Goal: Task Accomplishment & Management: Manage account settings

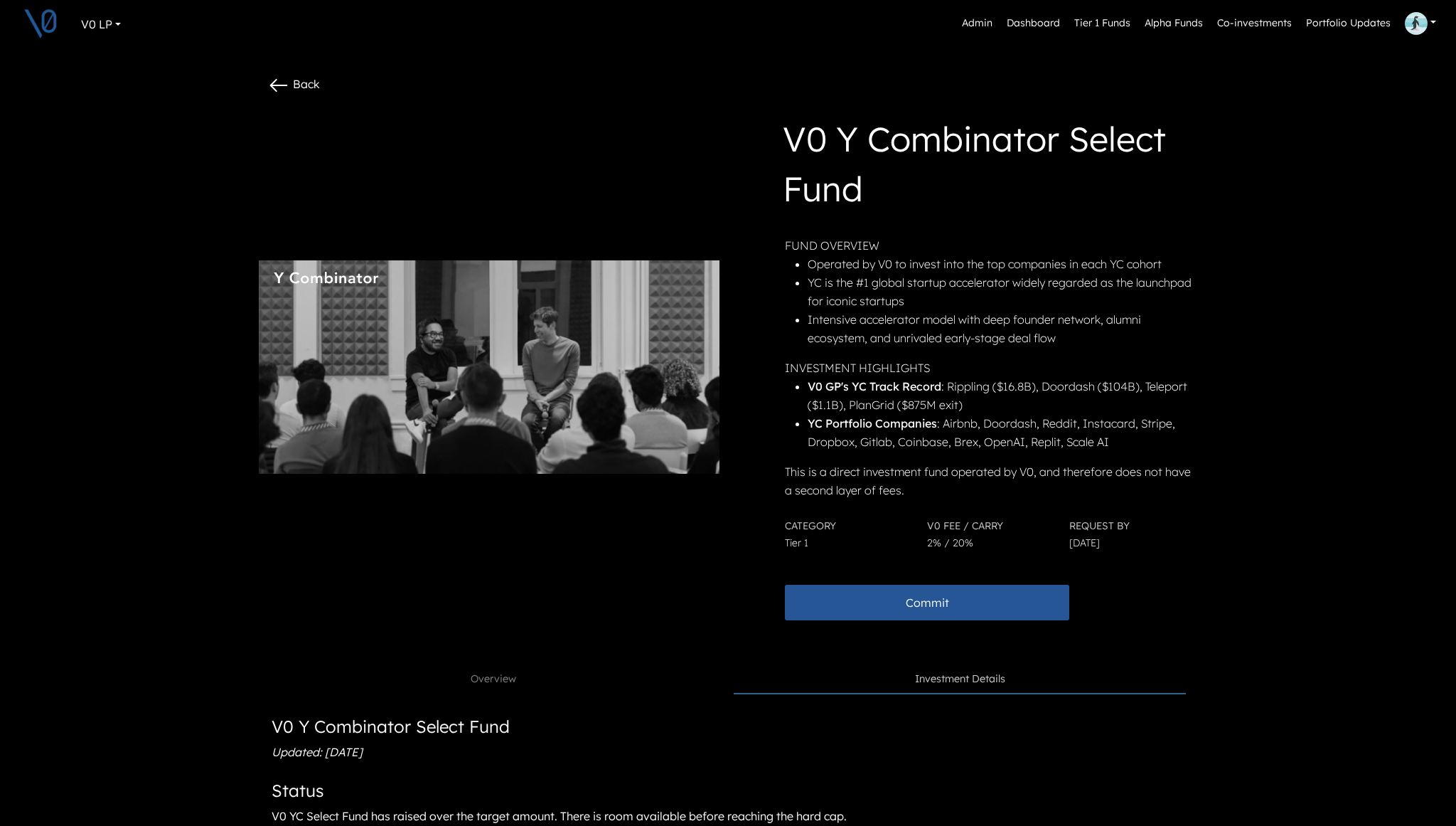
scroll to position [521, 0]
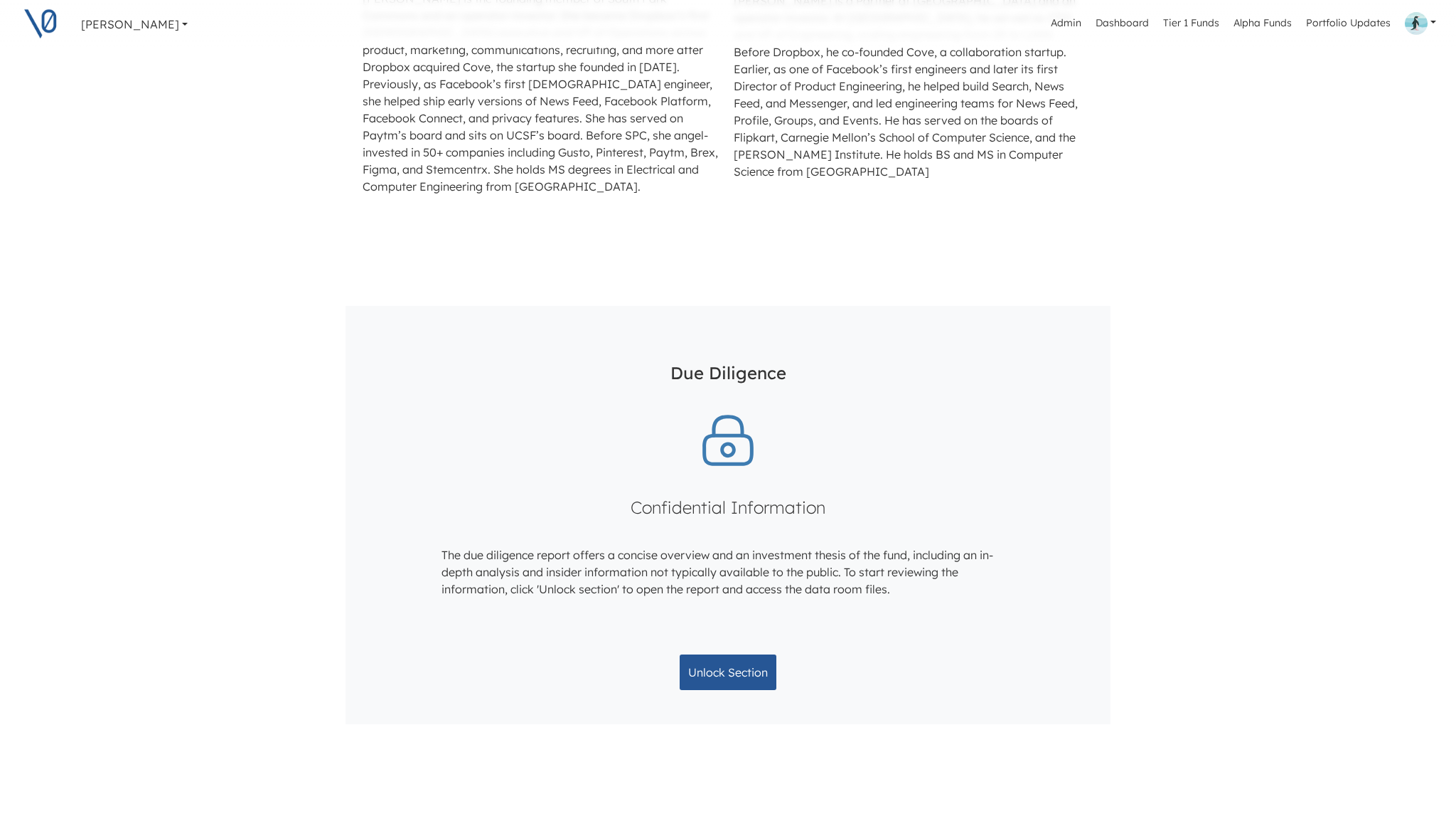
scroll to position [1214, 0]
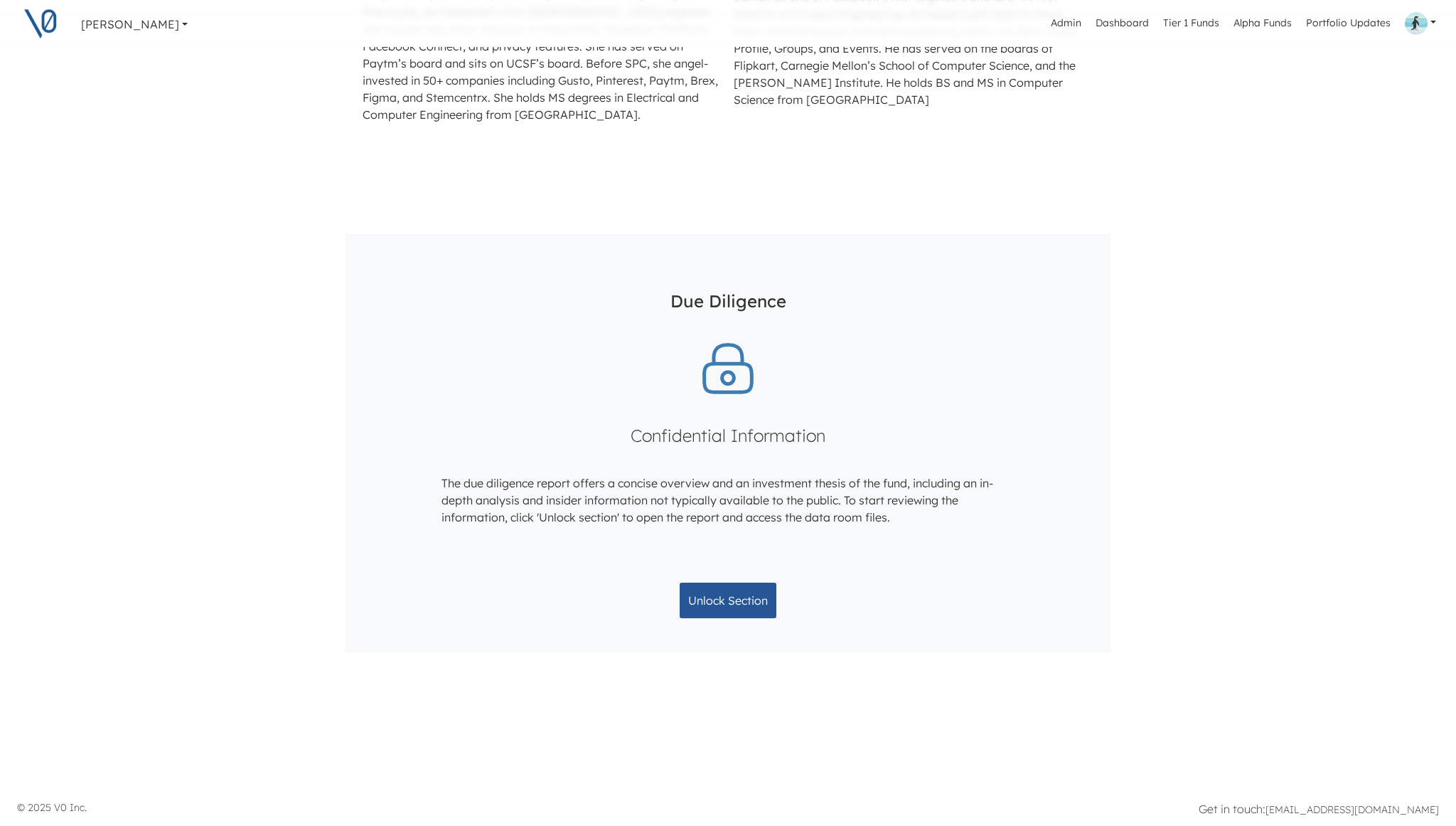
click at [133, 25] on link "[PERSON_NAME]" at bounding box center [134, 24] width 118 height 28
click at [140, 24] on link "[PERSON_NAME]" at bounding box center [134, 24] width 118 height 28
click at [120, 86] on div "V0 LP" at bounding box center [139, 88] width 94 height 22
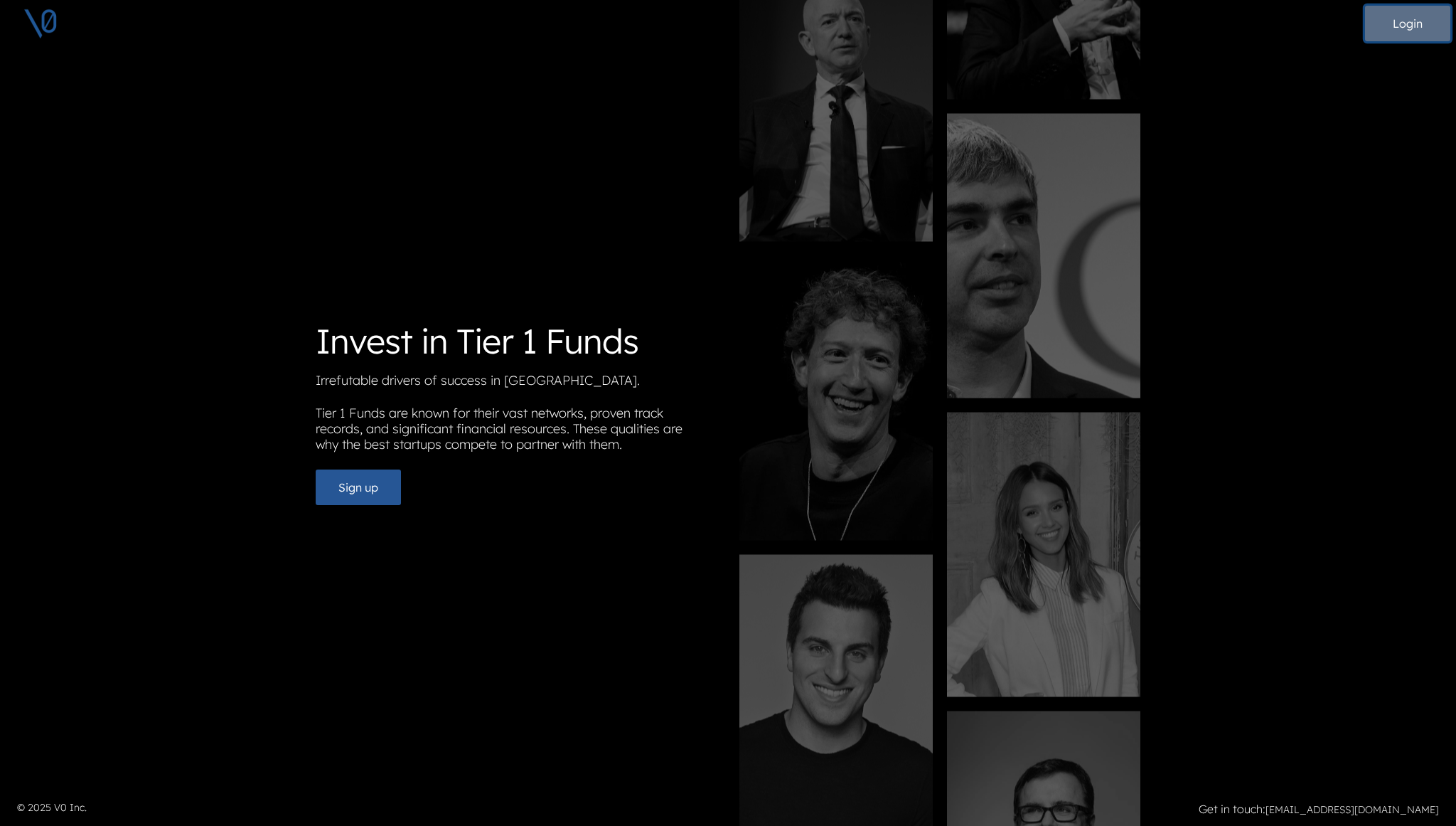
click at [1395, 34] on button "Login" at bounding box center [1407, 24] width 85 height 35
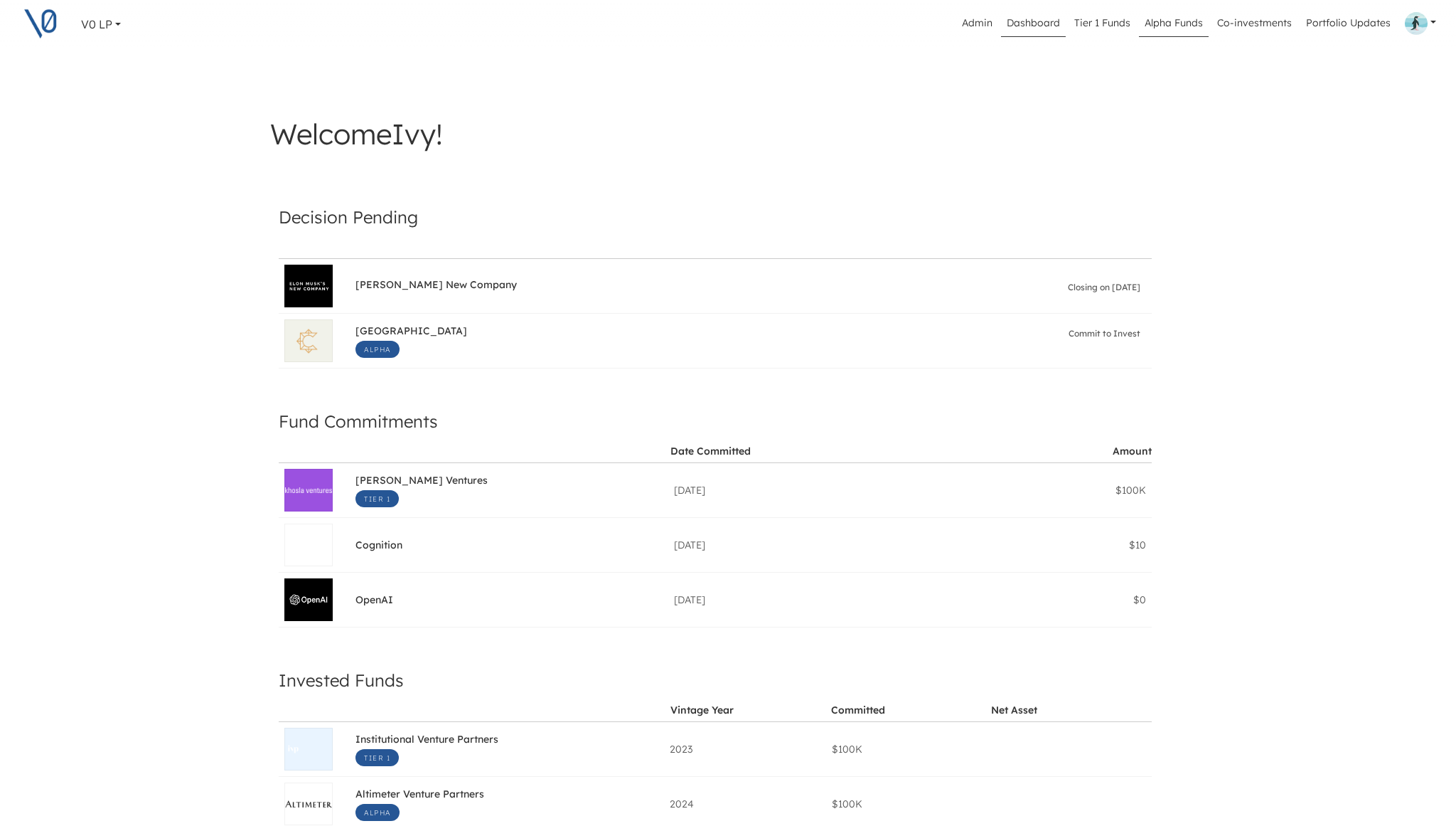
click at [1180, 20] on link "Alpha Funds" at bounding box center [1174, 24] width 70 height 27
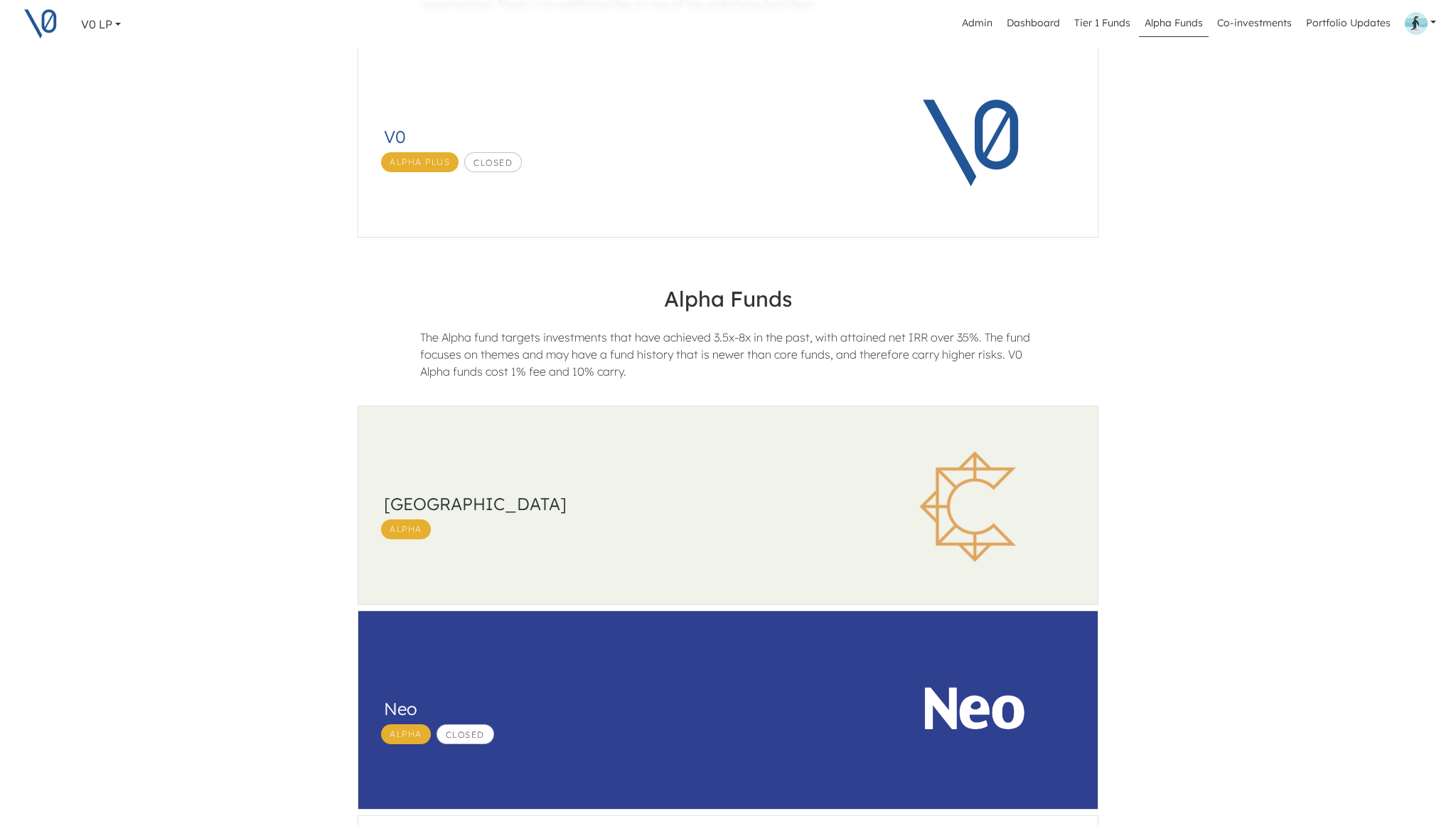
click at [803, 497] on h3 "[GEOGRAPHIC_DATA]" at bounding box center [612, 503] width 456 height 21
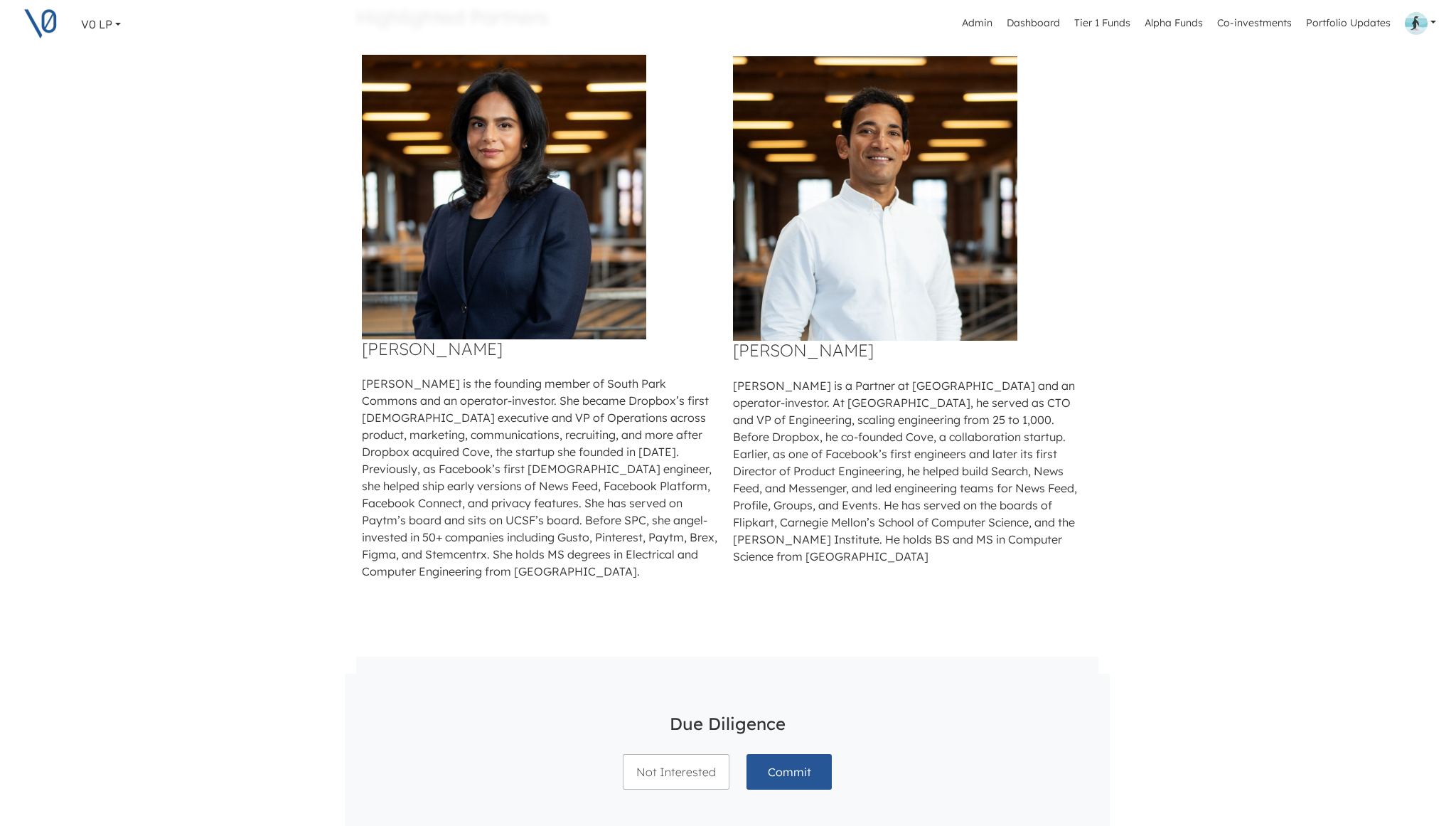
scroll to position [717, 1]
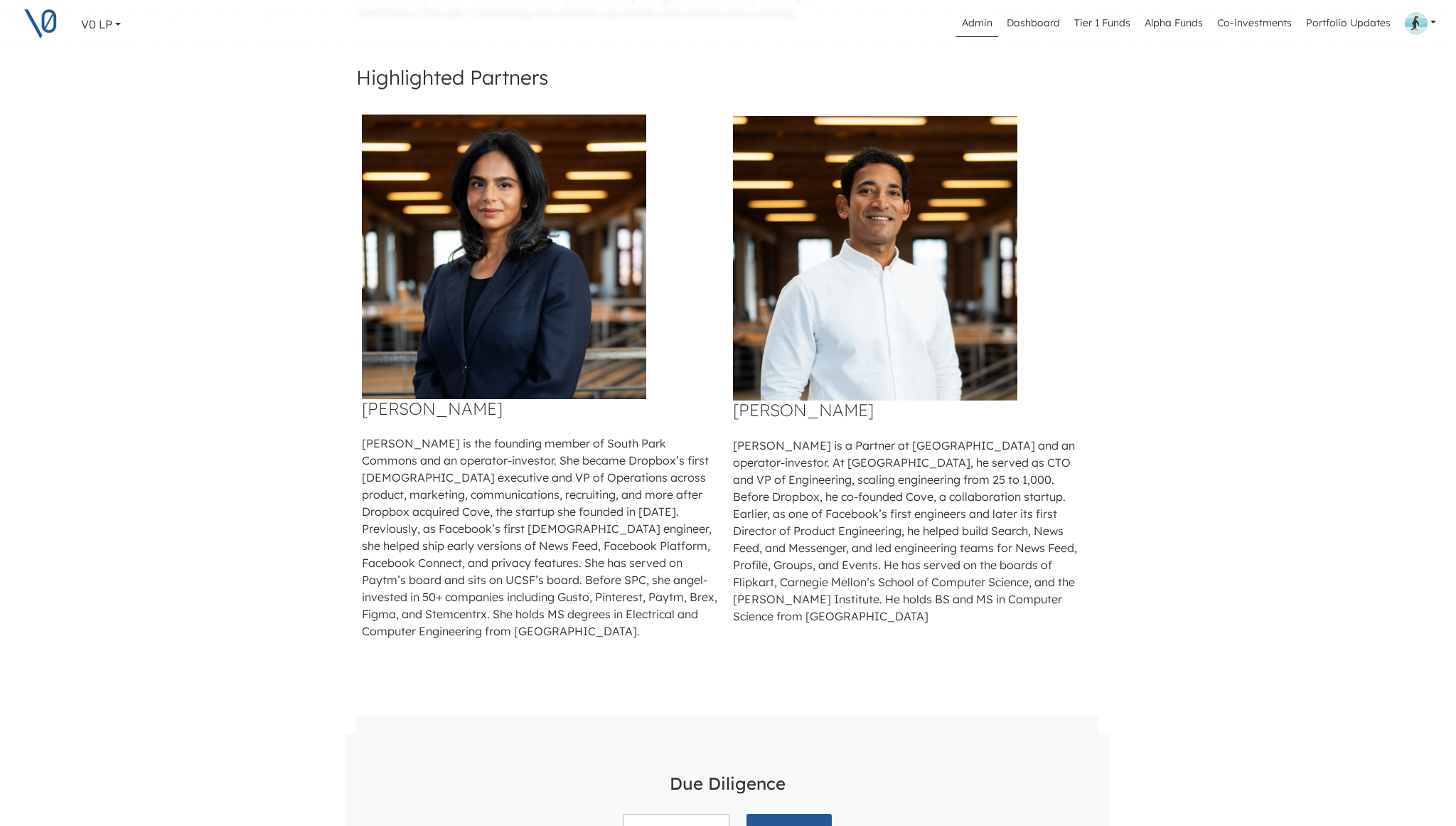
click at [986, 26] on link "Admin" at bounding box center [977, 24] width 42 height 27
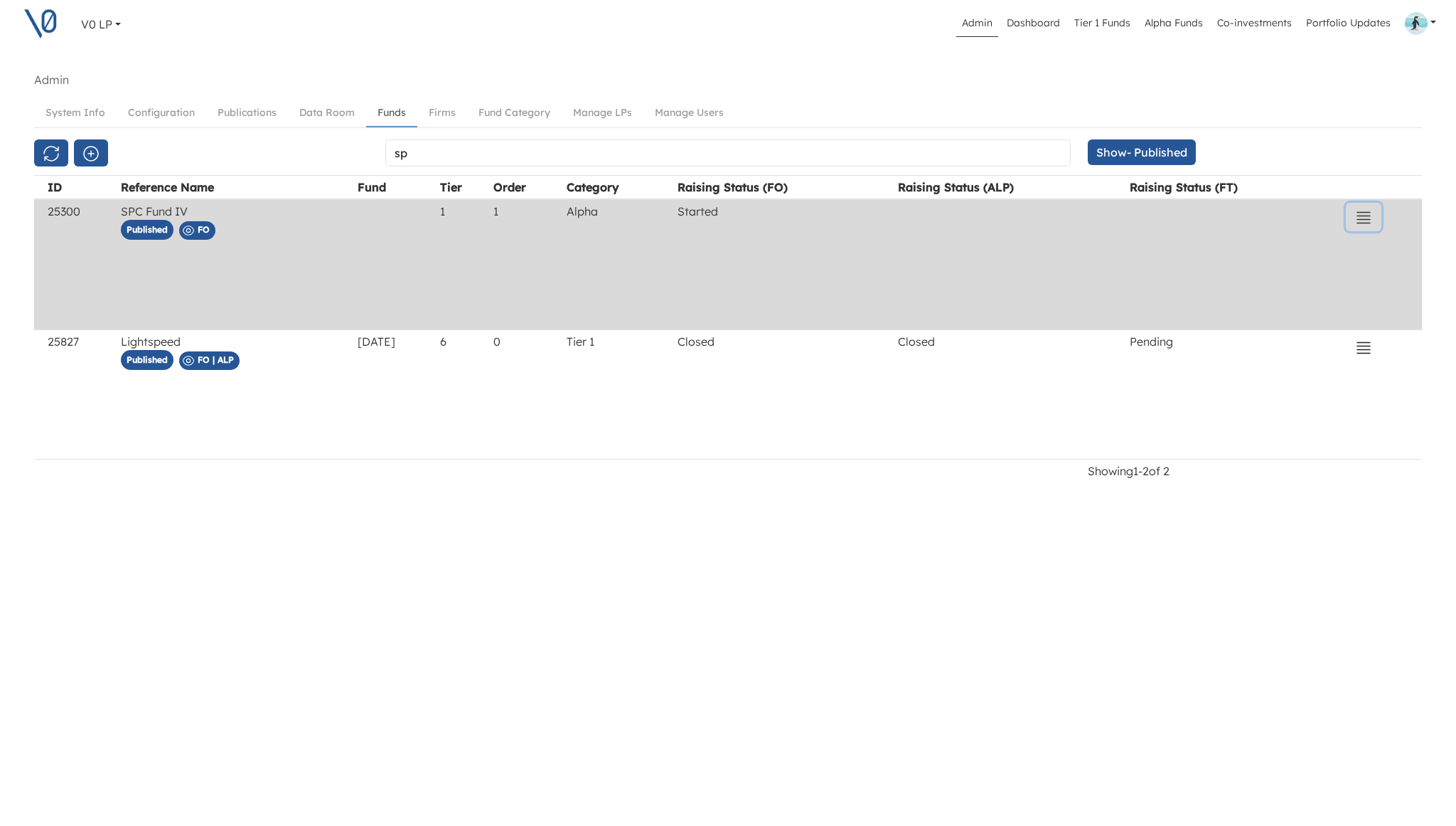
click at [1363, 216] on icon "button" at bounding box center [1363, 217] width 17 height 17
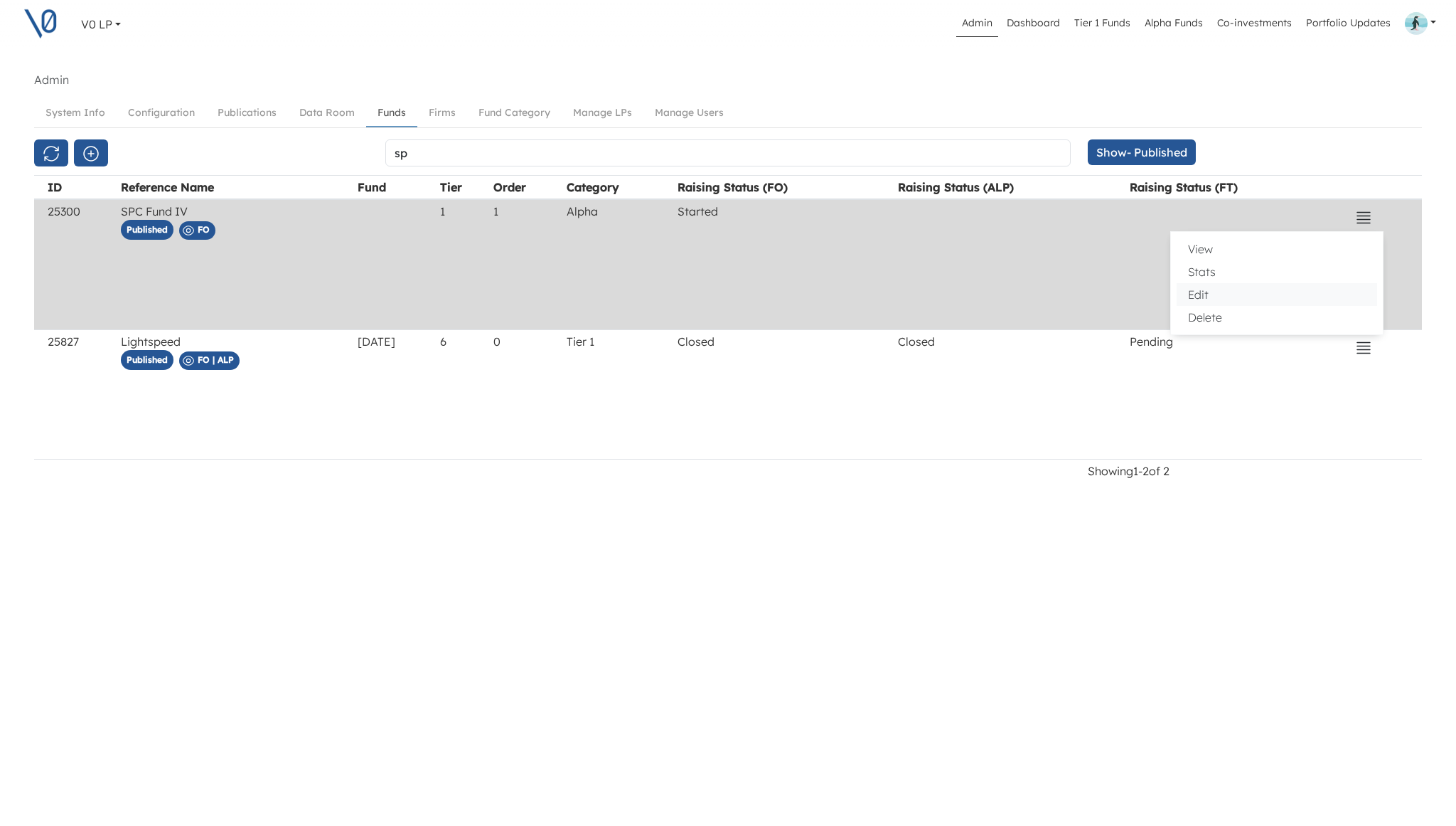
click at [1258, 296] on button "Edit" at bounding box center [1277, 294] width 200 height 23
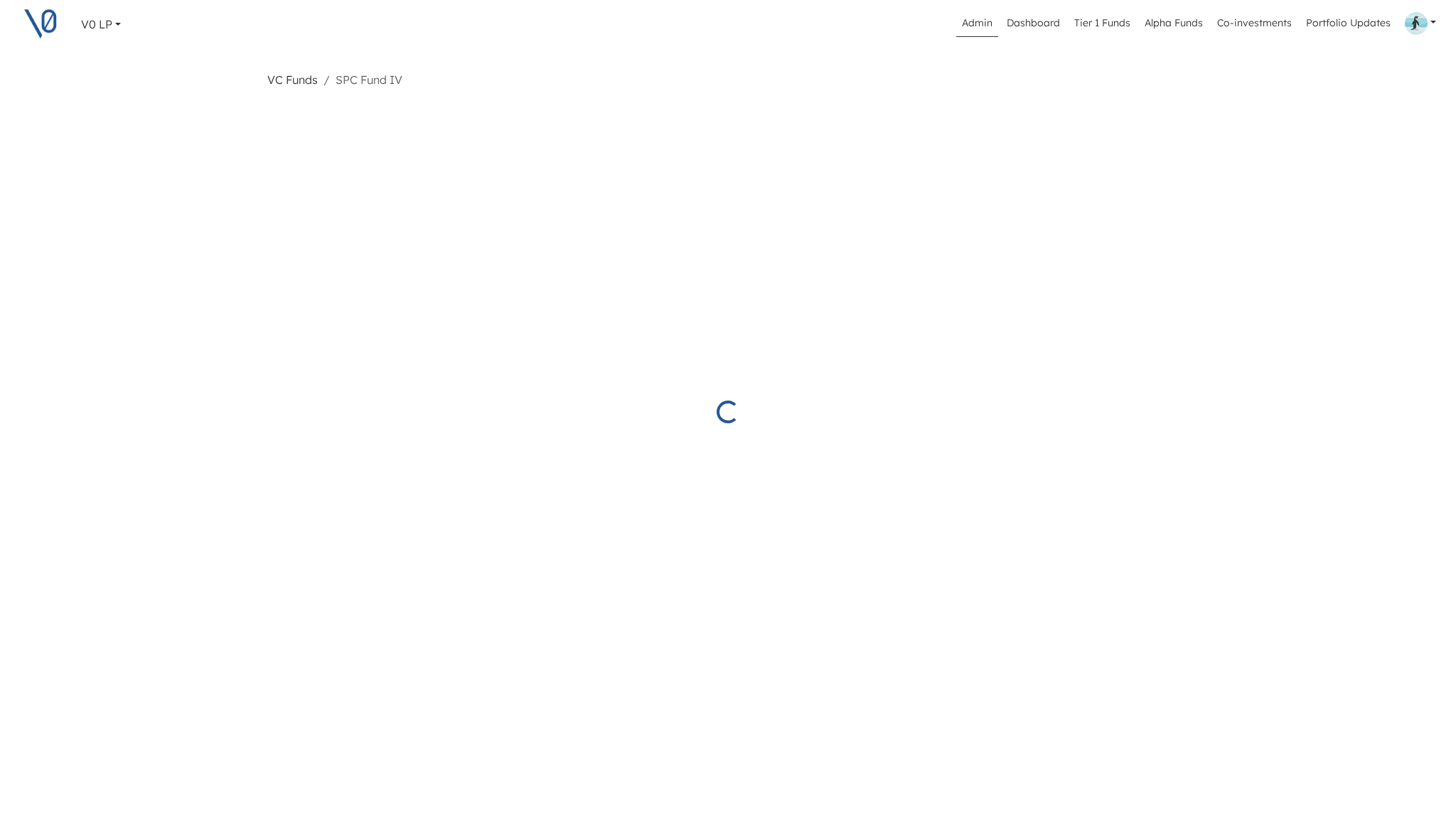
select select "Started"
select select "Published"
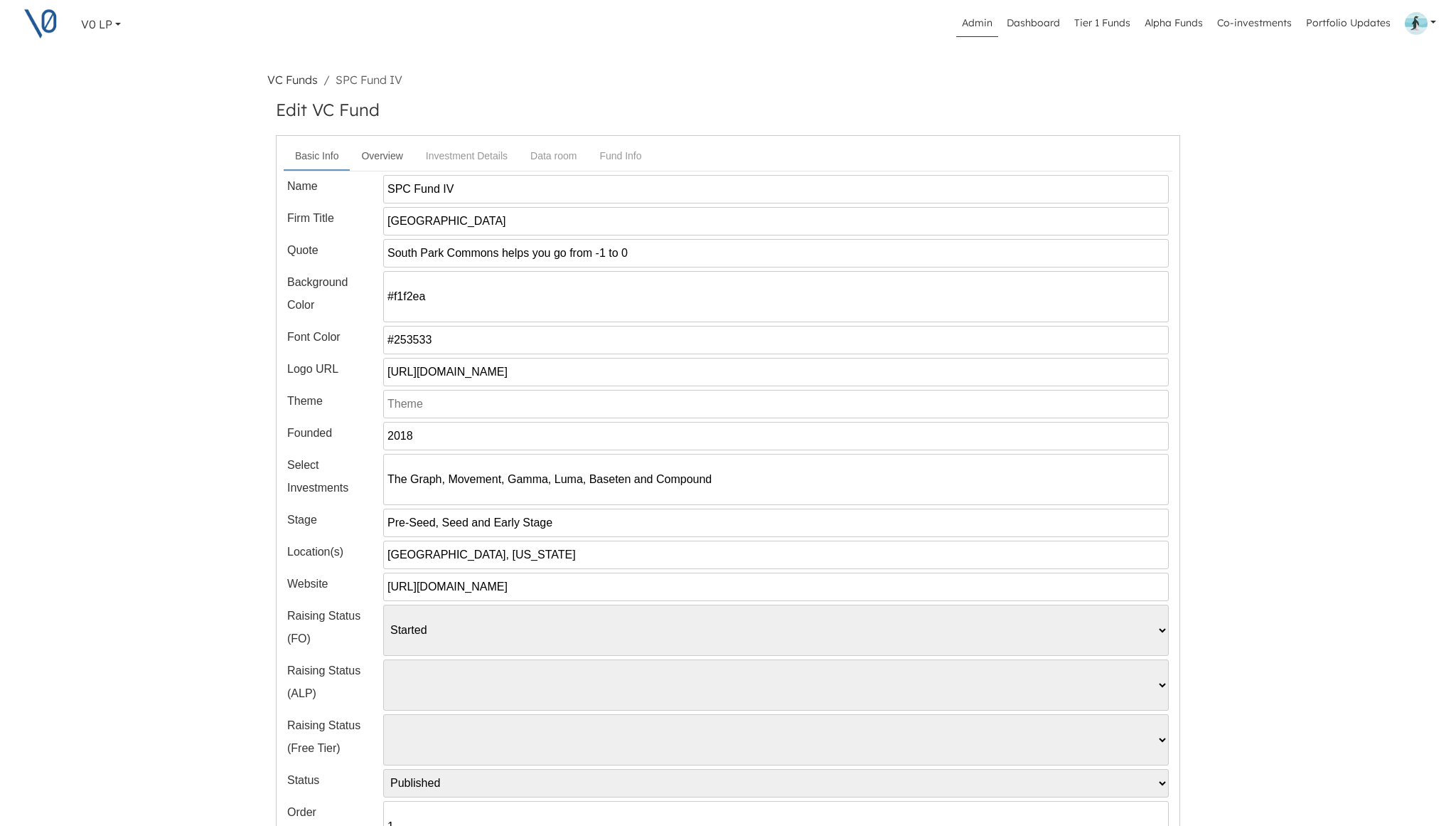
click at [390, 164] on link "Overview" at bounding box center [381, 156] width 64 height 26
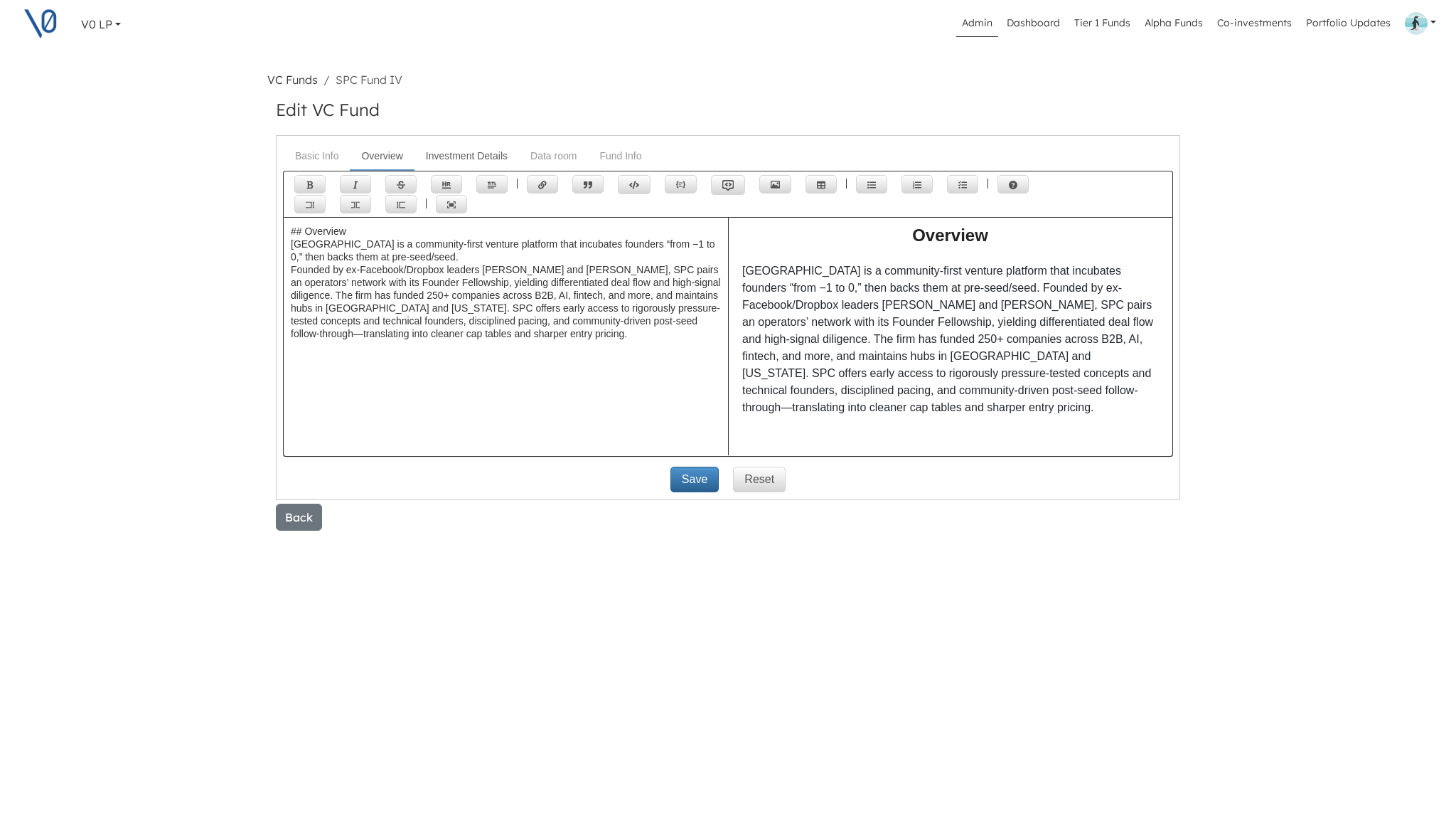
click at [446, 155] on link "Investment Details" at bounding box center [467, 156] width 105 height 26
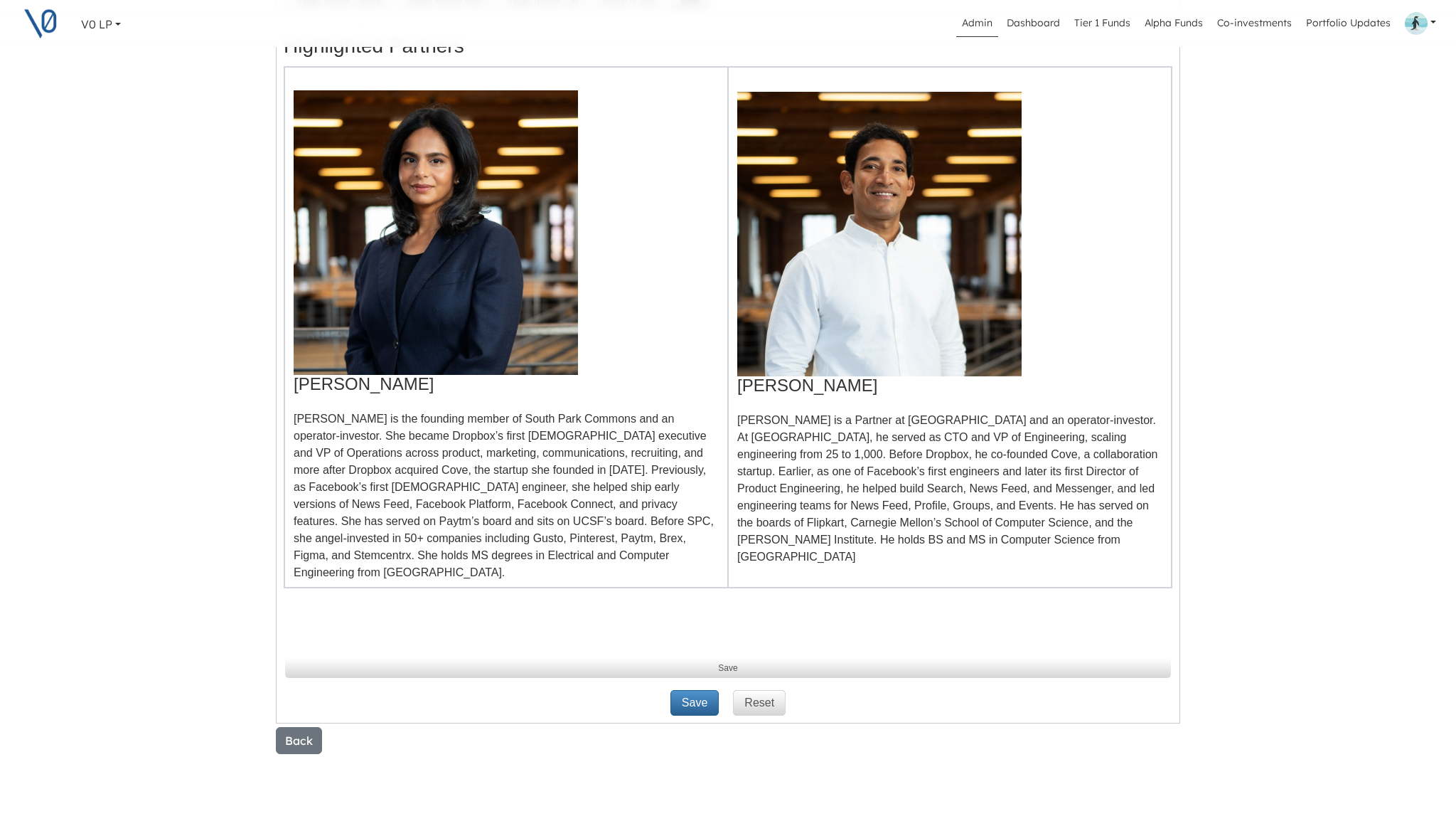
scroll to position [314, 0]
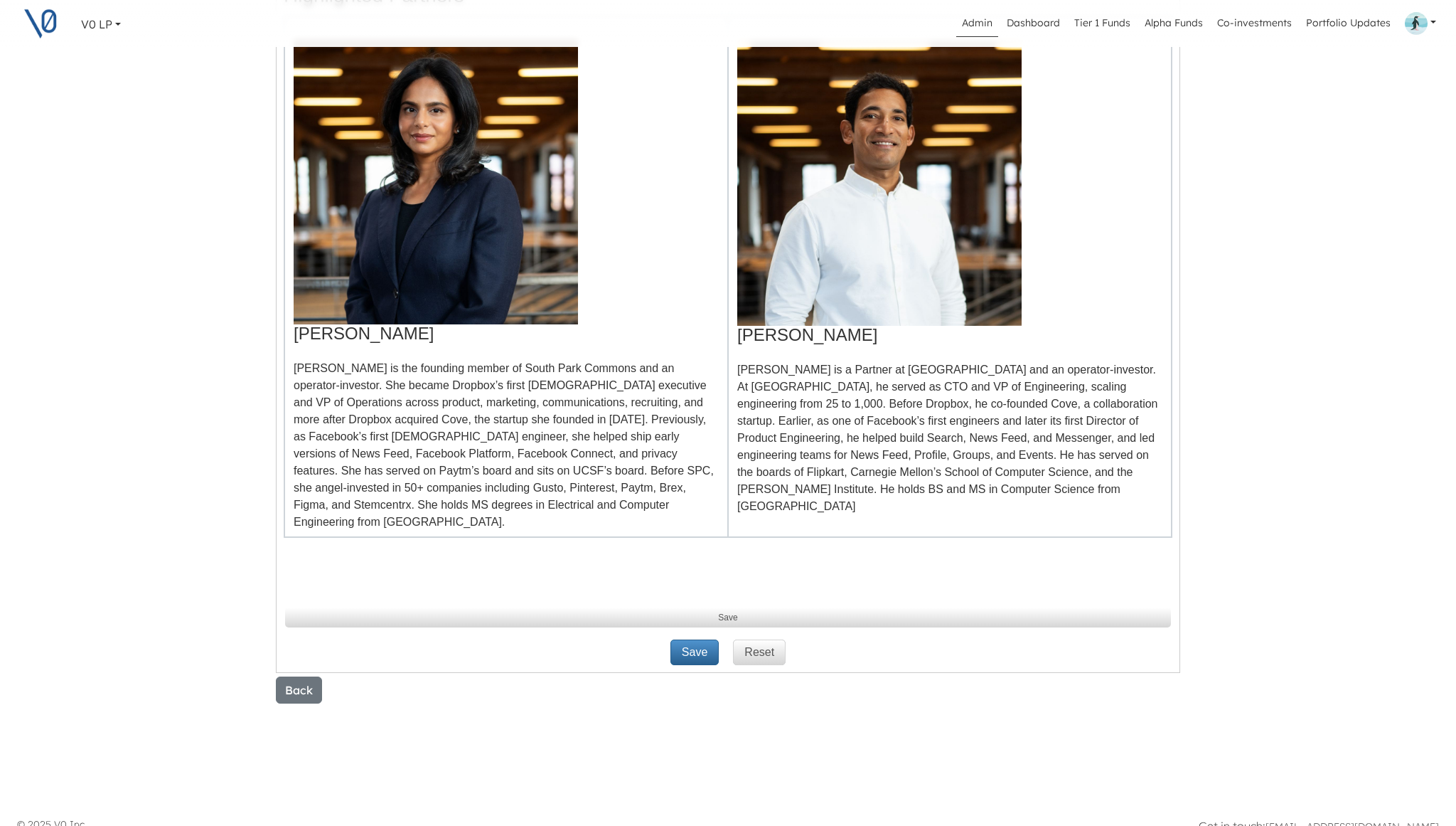
click at [693, 492] on p "[PERSON_NAME] is the founding member of South Park Commons and an operator-inve…" at bounding box center [506, 445] width 426 height 171
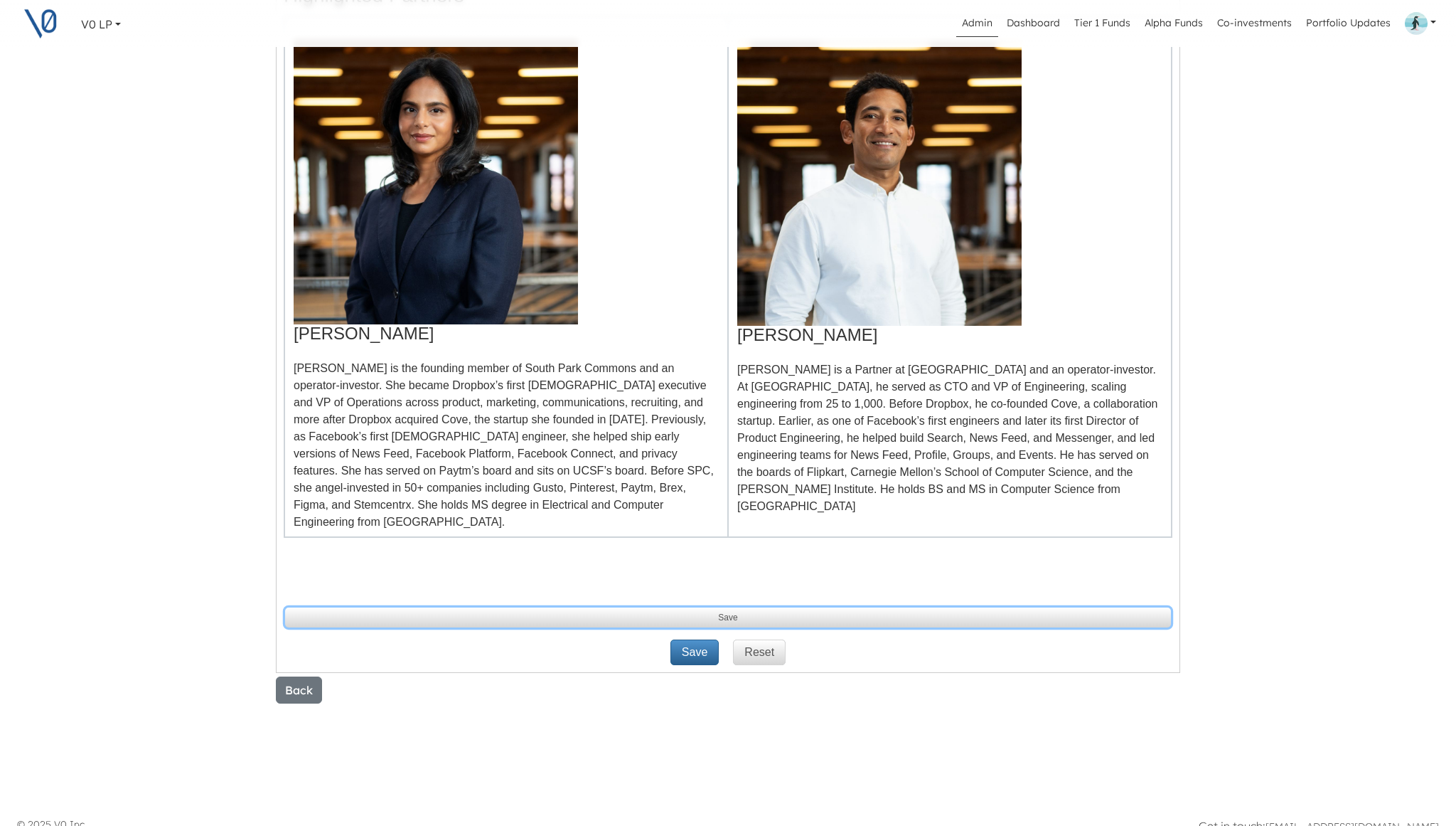
click at [757, 607] on button "Save" at bounding box center [728, 617] width 885 height 20
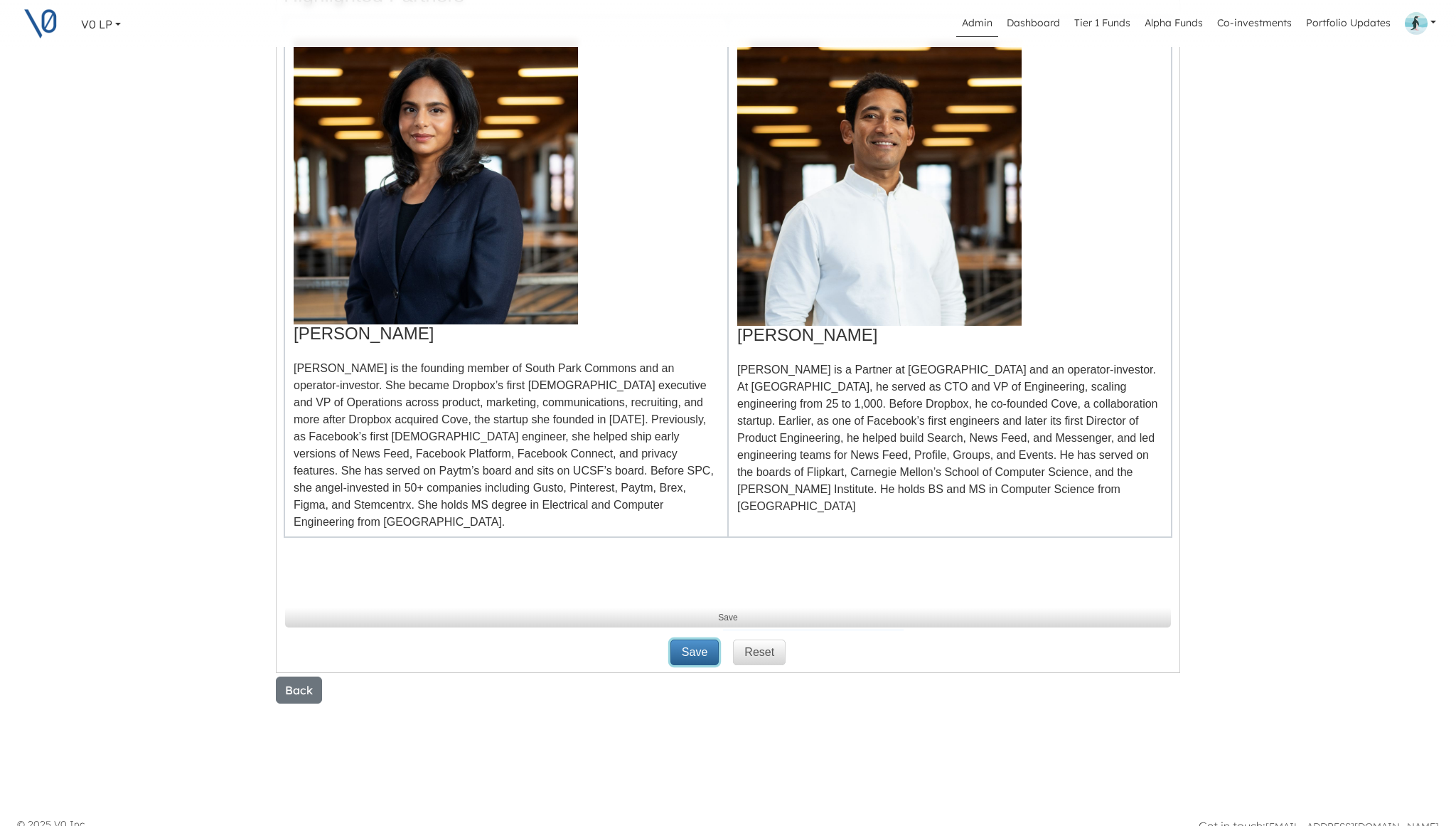
click at [693, 641] on button "Save" at bounding box center [694, 652] width 48 height 26
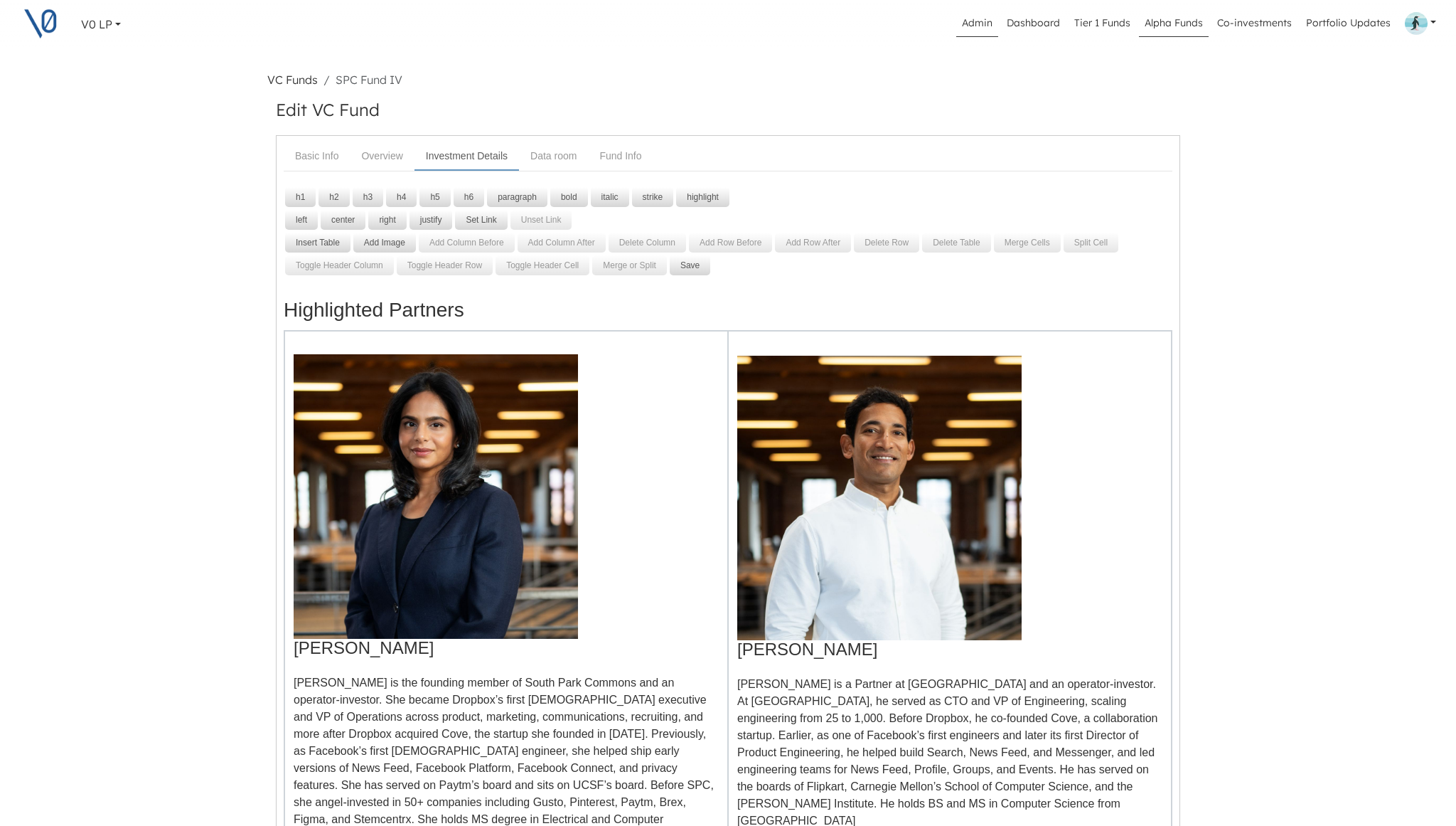
click at [1177, 22] on link "Alpha Funds" at bounding box center [1174, 24] width 70 height 27
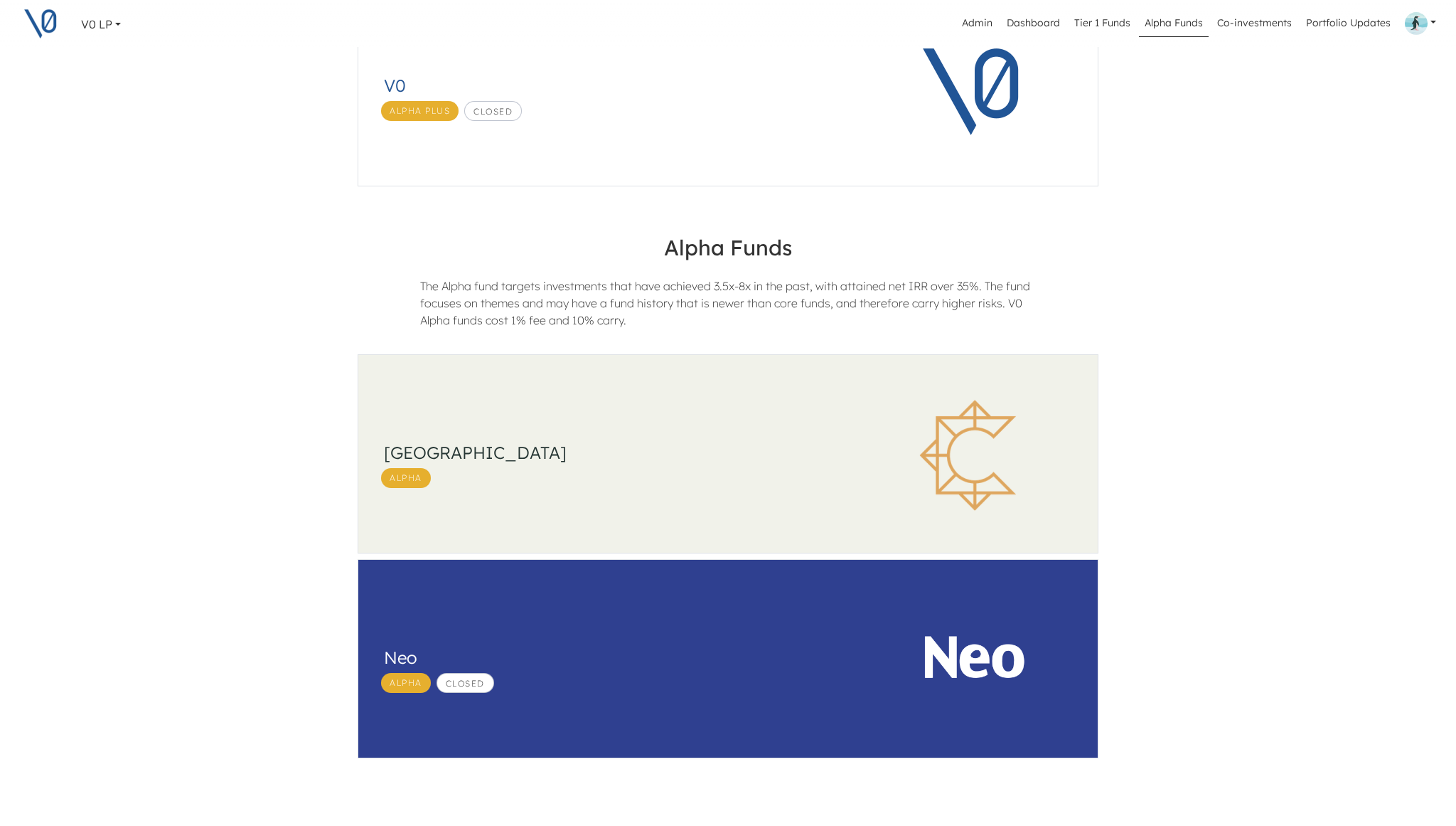
scroll to position [389, 0]
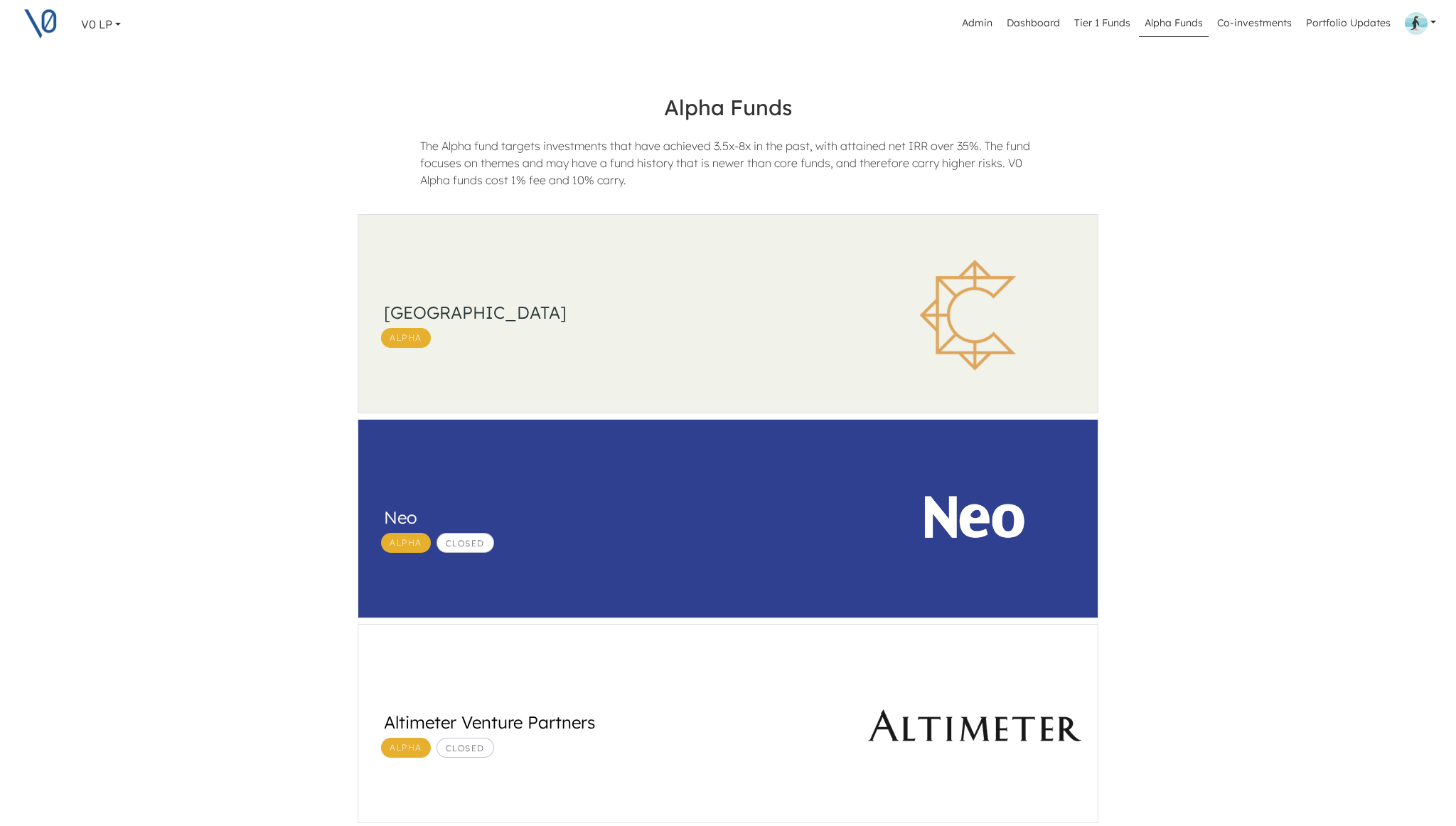
click at [766, 355] on div "South Park Commons Alpha" at bounding box center [604, 315] width 492 height 200
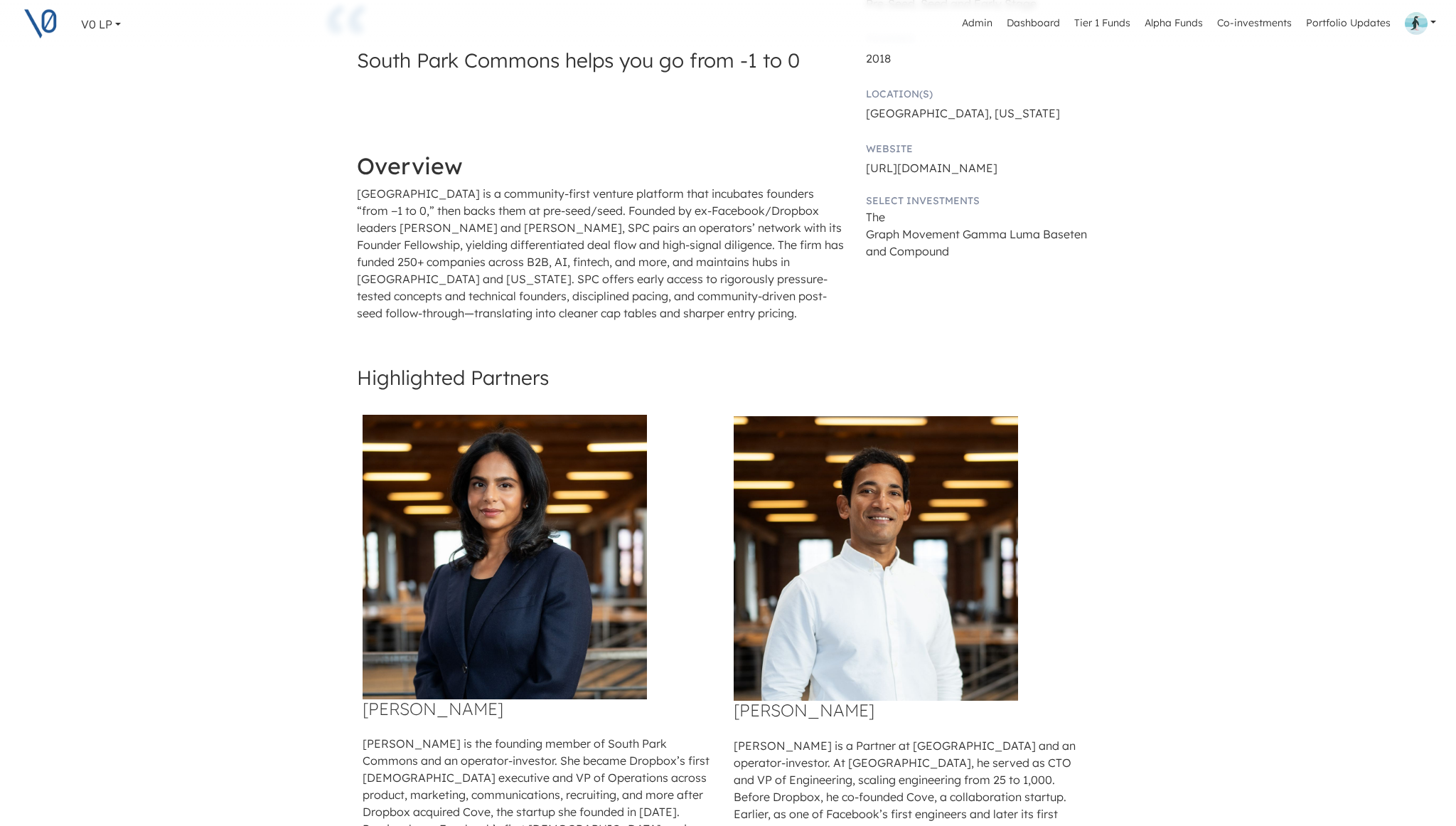
scroll to position [443, 0]
